Goal: Task Accomplishment & Management: Use online tool/utility

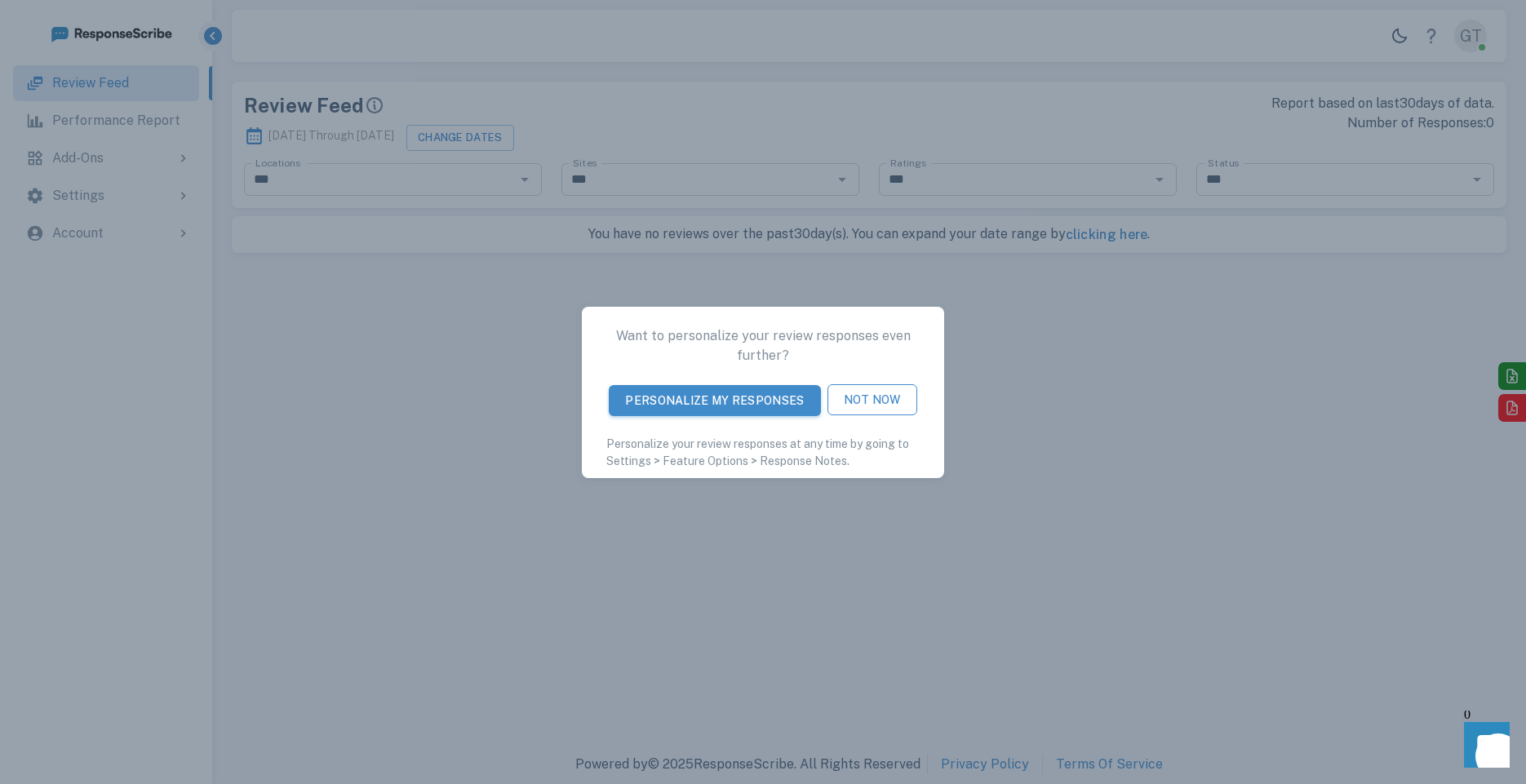
click at [873, 397] on button "Not Now" at bounding box center [871, 399] width 90 height 31
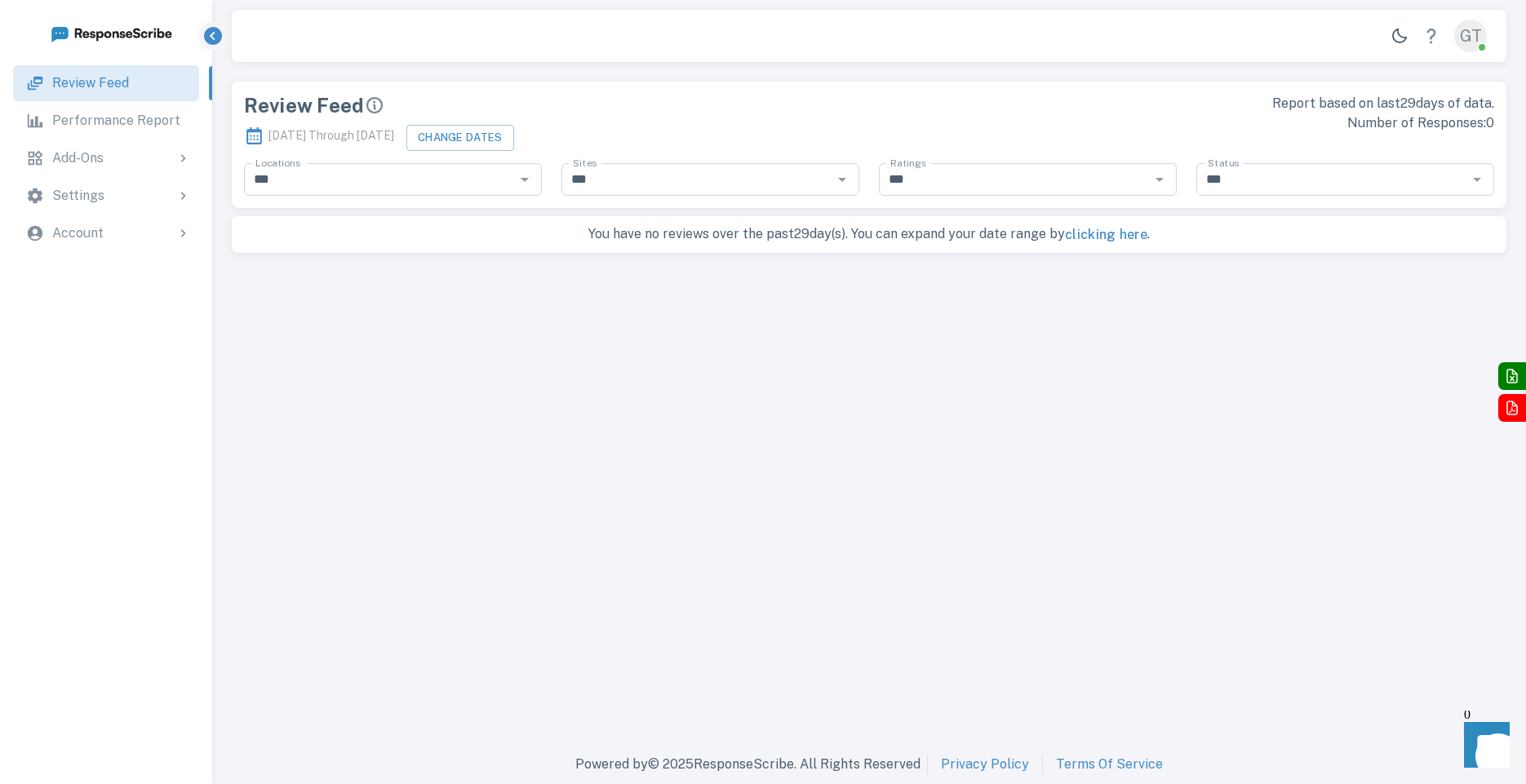
click at [126, 169] on div "Add-Ons" at bounding box center [106, 158] width 186 height 36
click at [151, 233] on p "Review Solicitation" at bounding box center [128, 240] width 118 height 20
click at [120, 308] on div "QR Code" at bounding box center [155, 318] width 104 height 20
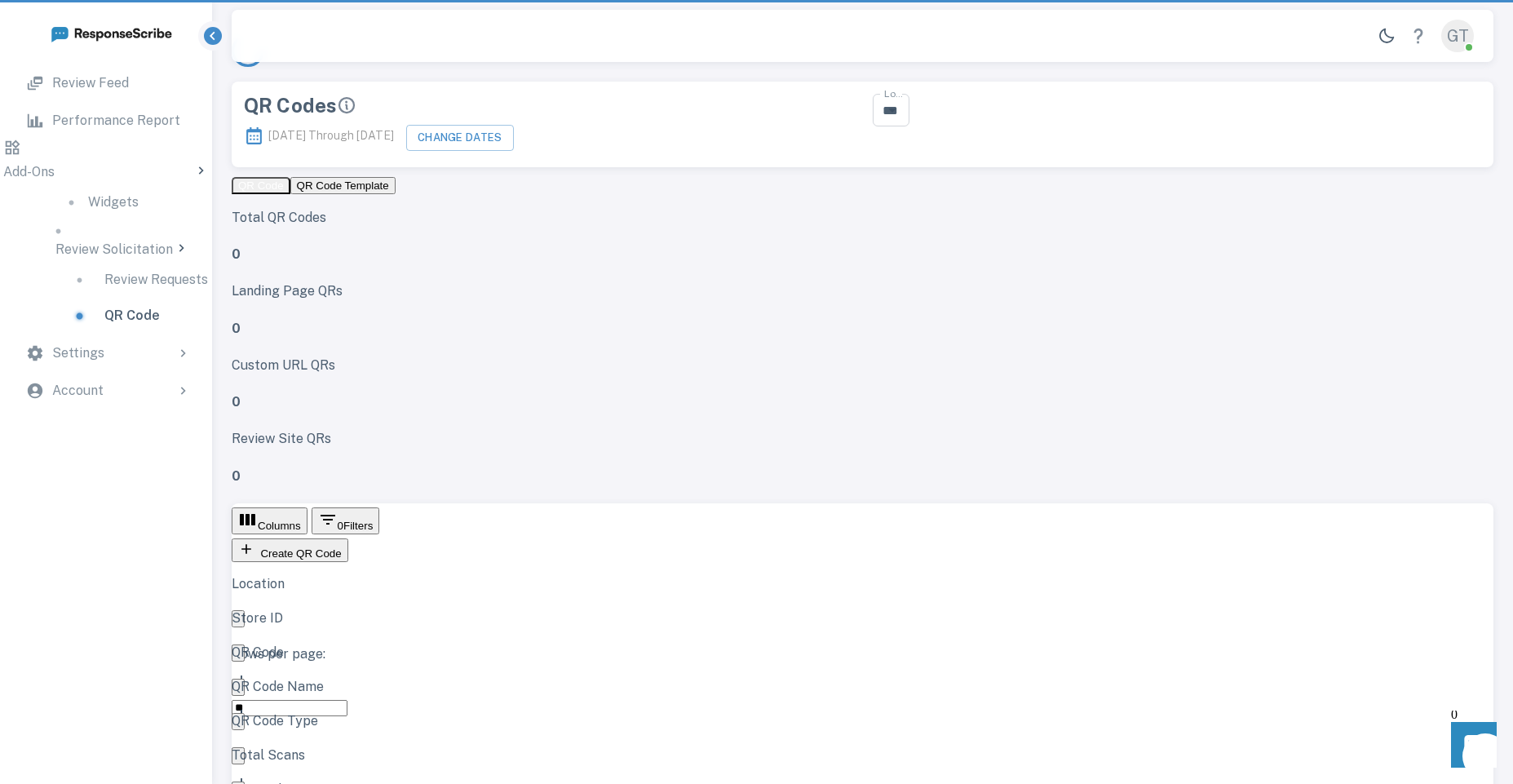
scroll to position [449, 1250]
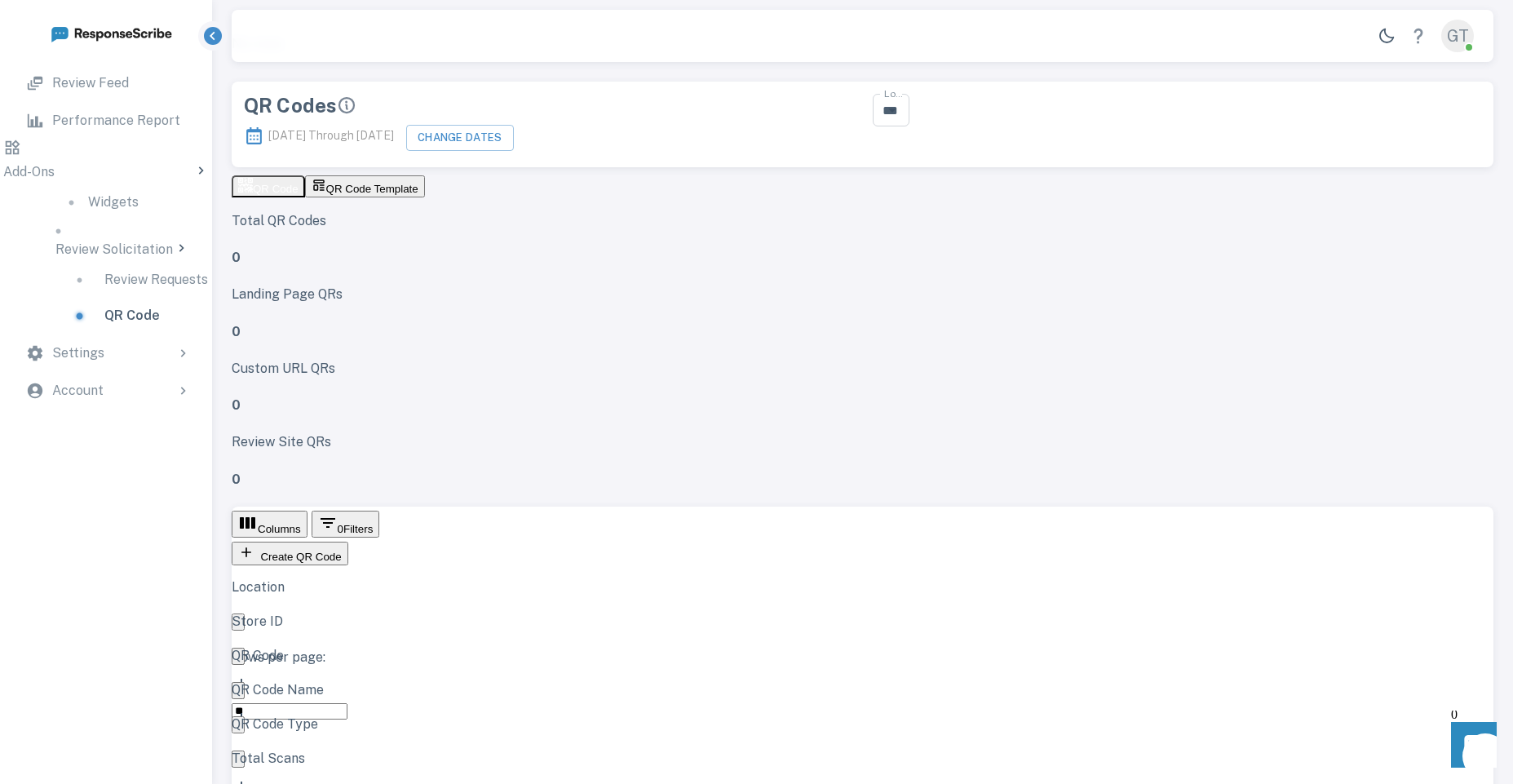
click at [385, 188] on span "QR Code Template" at bounding box center [372, 189] width 92 height 12
click at [910, 109] on input "***" at bounding box center [894, 110] width 33 height 23
drag, startPoint x: 1239, startPoint y: 155, endPoint x: 1216, endPoint y: 169, distance: 26.9
click at [1240, 146] on div "No options" at bounding box center [1334, 137] width 294 height 20
drag, startPoint x: 839, startPoint y: 220, endPoint x: 804, endPoint y: 231, distance: 36.7
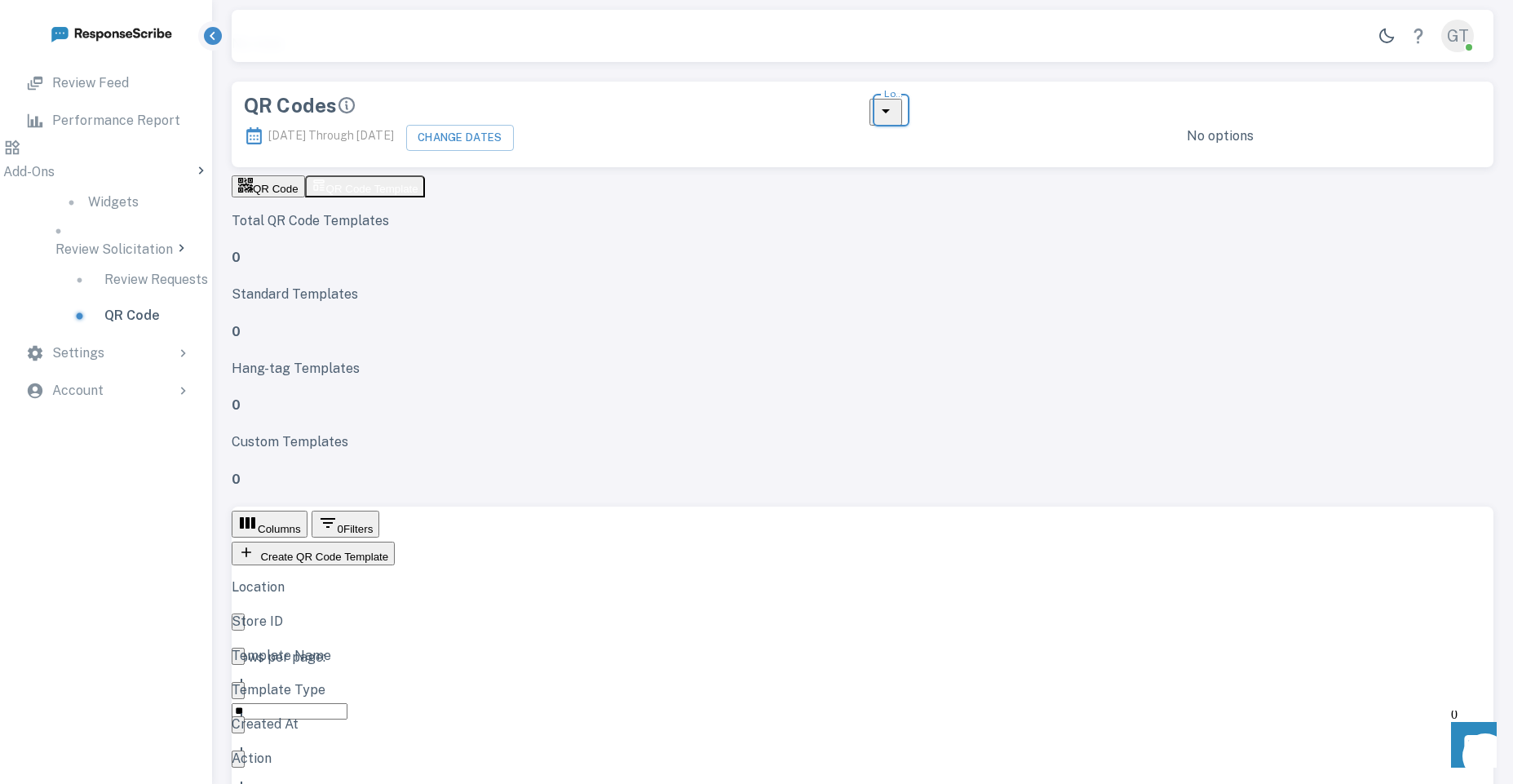
click at [837, 285] on div "Standard Templates 0" at bounding box center [862, 313] width 1262 height 56
click at [277, 192] on span "QR Code" at bounding box center [275, 189] width 46 height 12
click at [375, 192] on span "QR Code Template" at bounding box center [372, 189] width 92 height 12
click at [283, 197] on button "QR Code" at bounding box center [268, 186] width 73 height 22
click at [349, 541] on button "Create QR Code" at bounding box center [290, 553] width 117 height 24
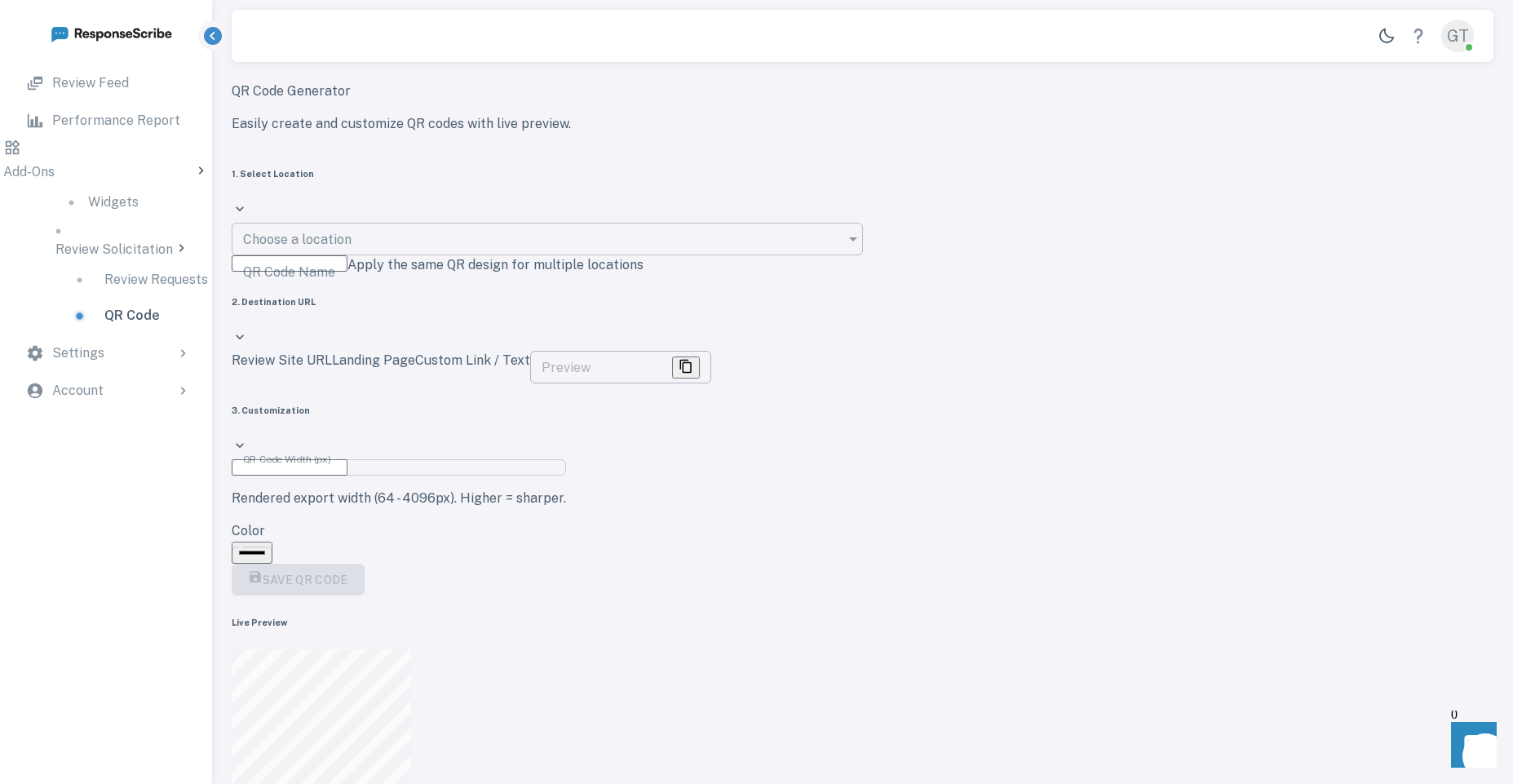
click at [347, 250] on input "Choose a location" at bounding box center [542, 239] width 620 height 33
click at [357, 216] on div "1. Select Location Choose a location Choose a location QR Code Name QR Code Nam…" at bounding box center [548, 221] width 632 height 108
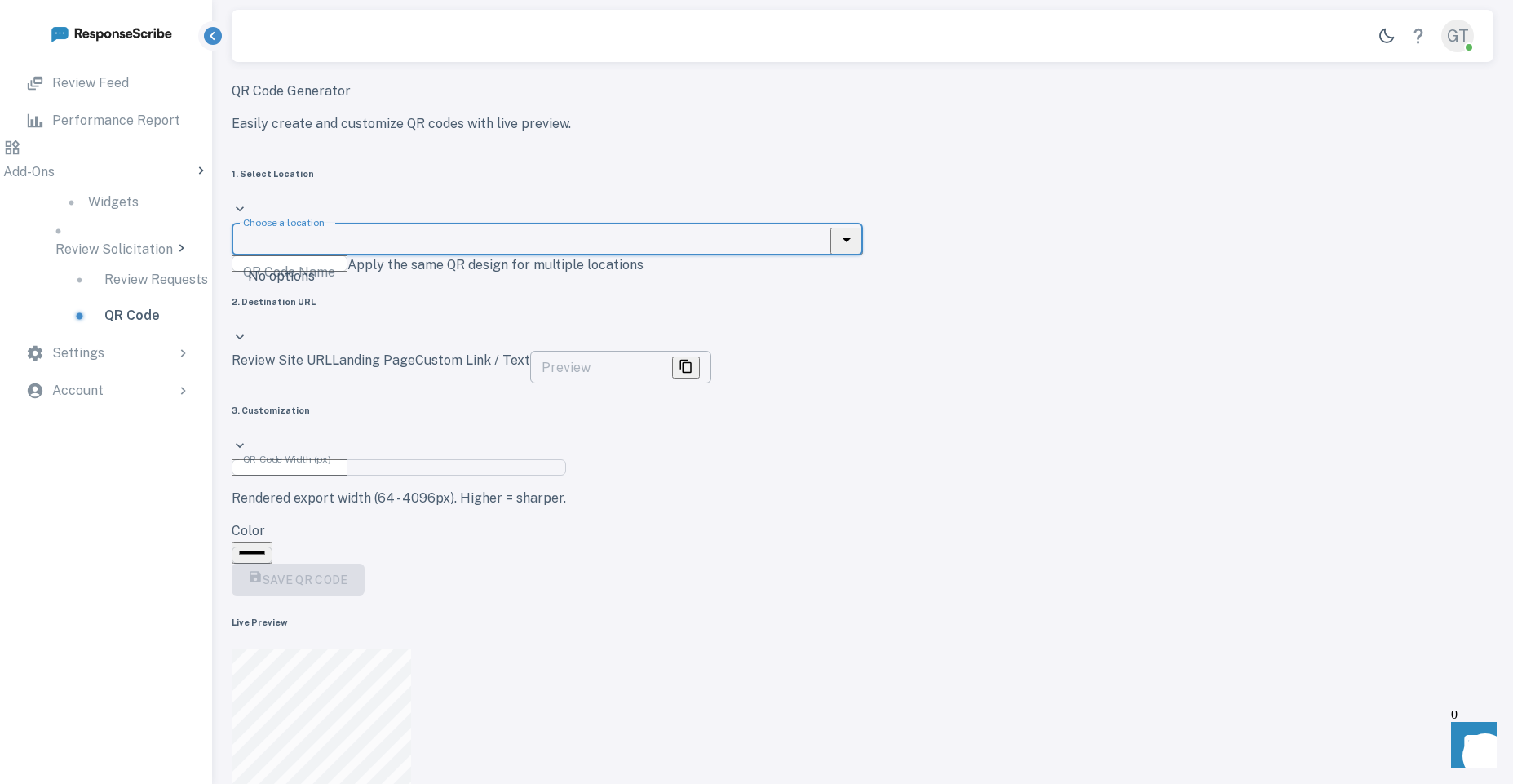
click at [365, 248] on input "Choose a location" at bounding box center [542, 239] width 620 height 33
drag, startPoint x: 396, startPoint y: 203, endPoint x: 390, endPoint y: 219, distance: 17.1
click at [396, 180] on div "1. Select Location" at bounding box center [548, 173] width 632 height 13
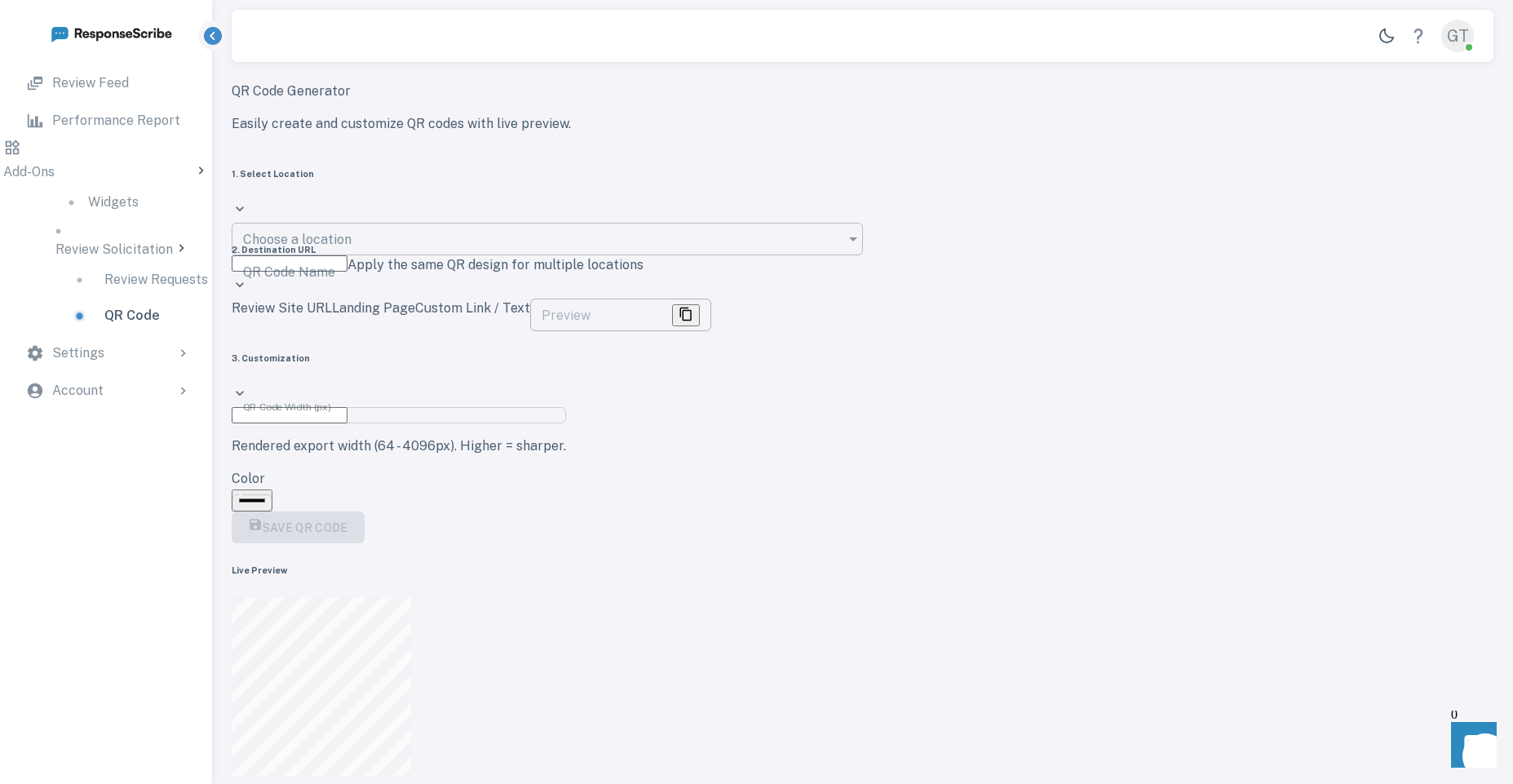
click at [380, 244] on div "1. Select Location Choose a location Choose a location QR Code Name QR Code Nam…" at bounding box center [548, 355] width 632 height 376
click at [387, 180] on div "1. Select Location" at bounding box center [548, 173] width 632 height 13
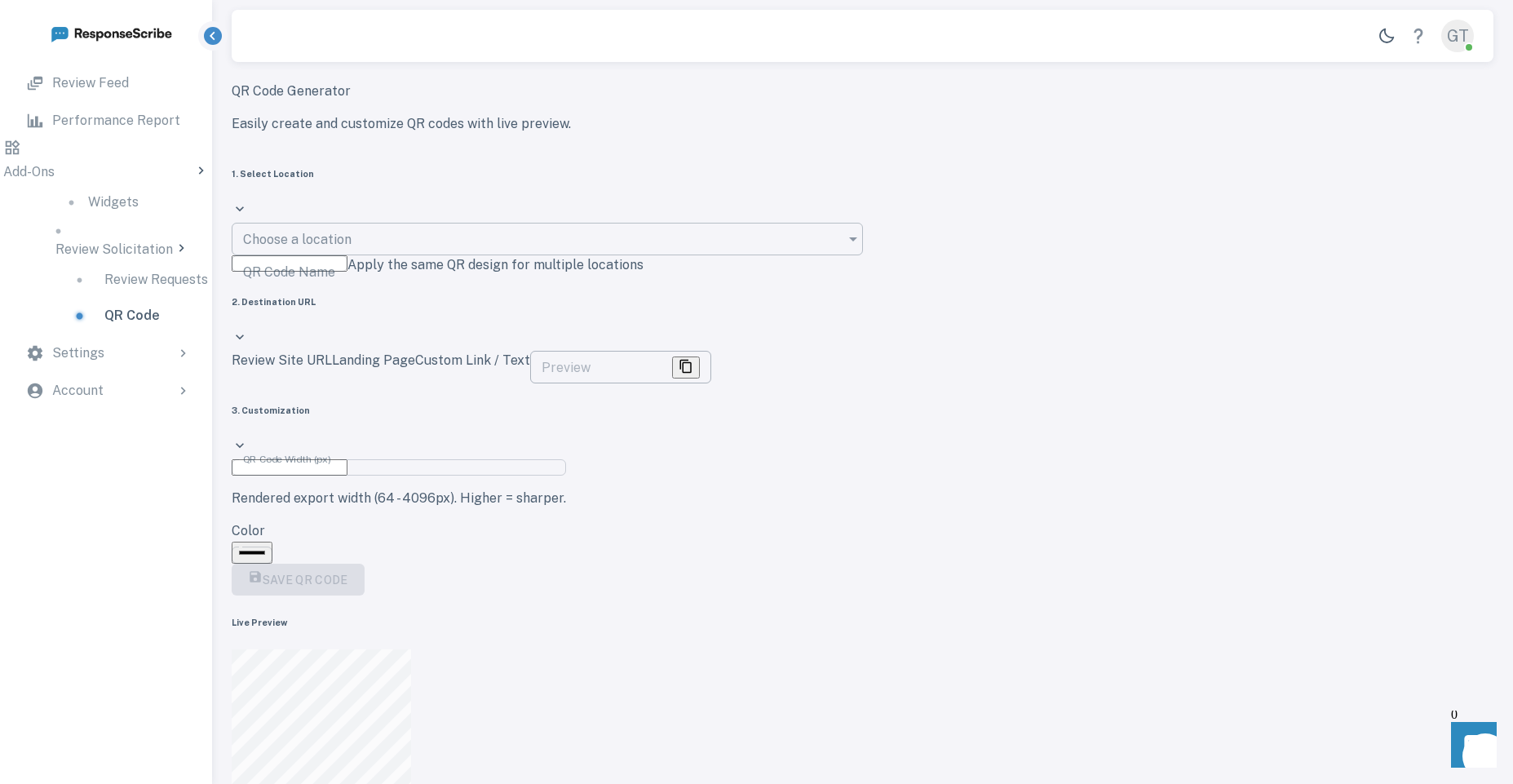
click at [379, 247] on input "Choose a location" at bounding box center [542, 239] width 620 height 33
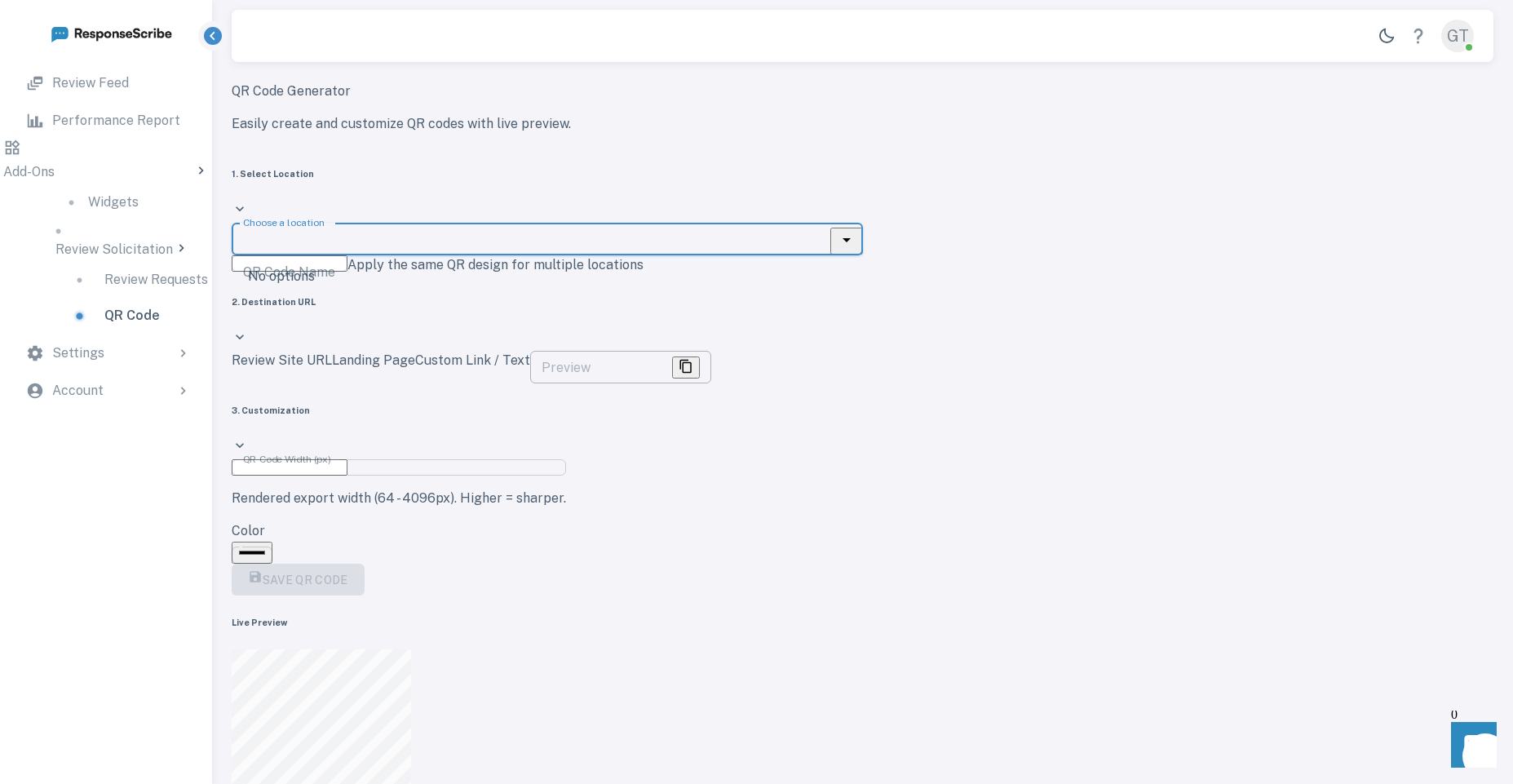
click at [379, 247] on input "Choose a location" at bounding box center [542, 239] width 620 height 33
click at [123, 275] on p "Review Requests" at bounding box center [155, 280] width 104 height 20
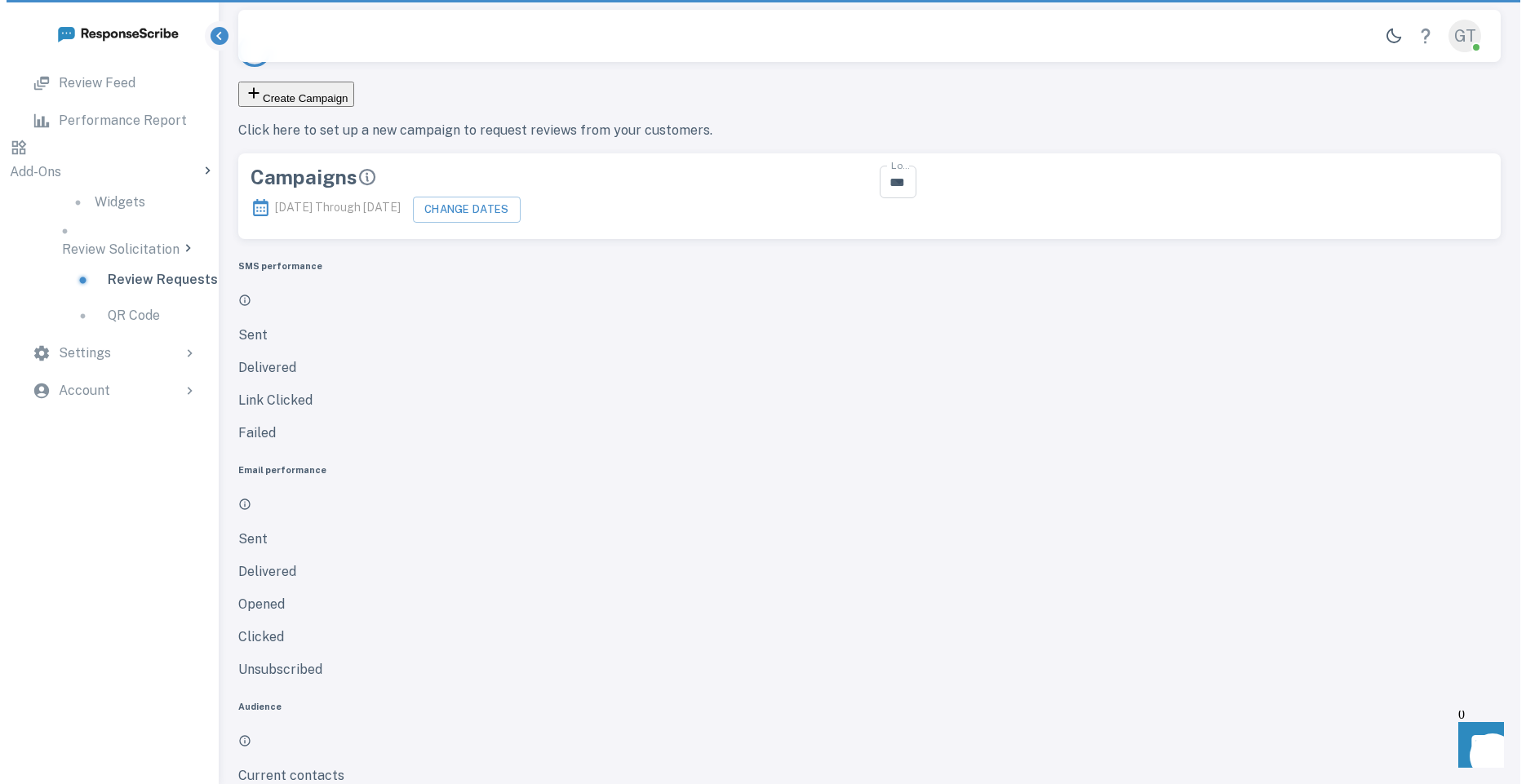
scroll to position [294, 1038]
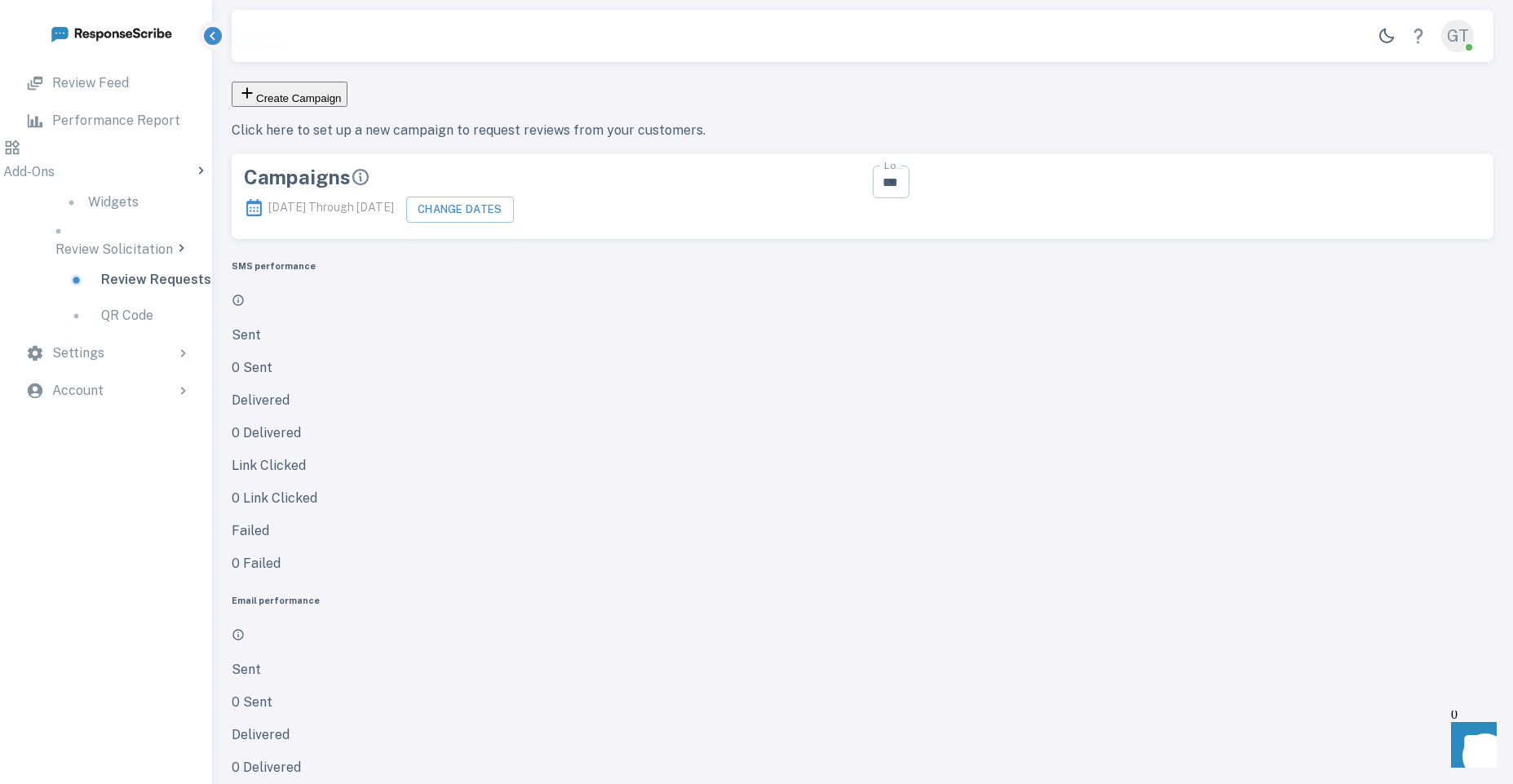
click at [910, 173] on input "***" at bounding box center [894, 181] width 33 height 23
click at [106, 347] on div "Settings" at bounding box center [122, 353] width 139 height 20
click at [1453, 34] on div "GT" at bounding box center [1458, 36] width 33 height 33
